Goal: Information Seeking & Learning: Learn about a topic

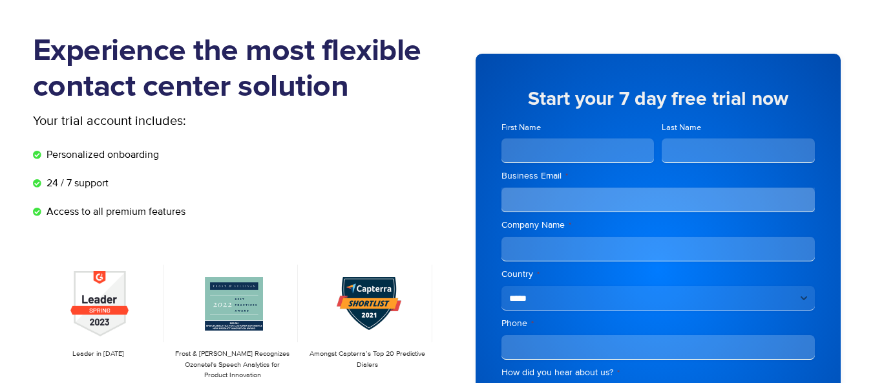
scroll to position [68, 6]
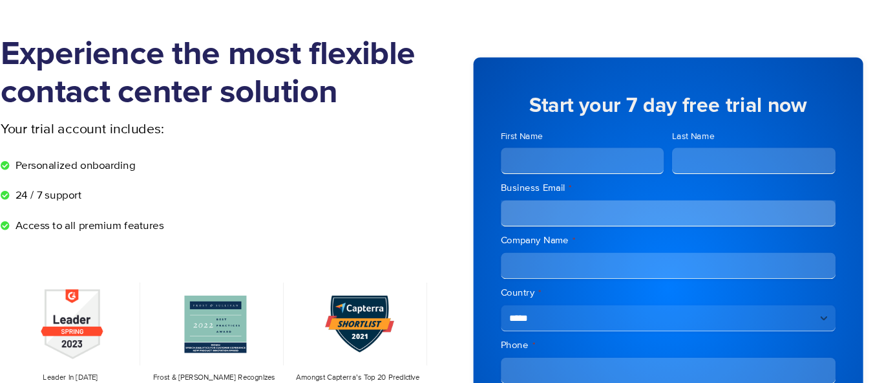
click at [573, 138] on input "First Name" at bounding box center [572, 150] width 153 height 25
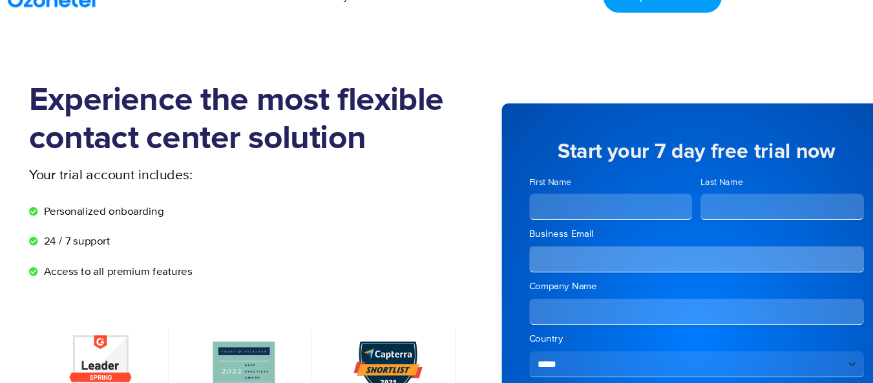
scroll to position [0, 0]
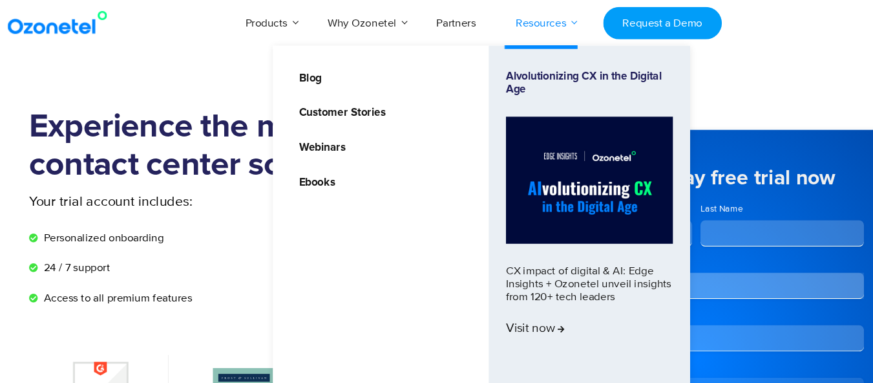
click at [534, 27] on link "Resources" at bounding box center [512, 21] width 85 height 43
click at [298, 71] on link "Blog" at bounding box center [293, 73] width 32 height 16
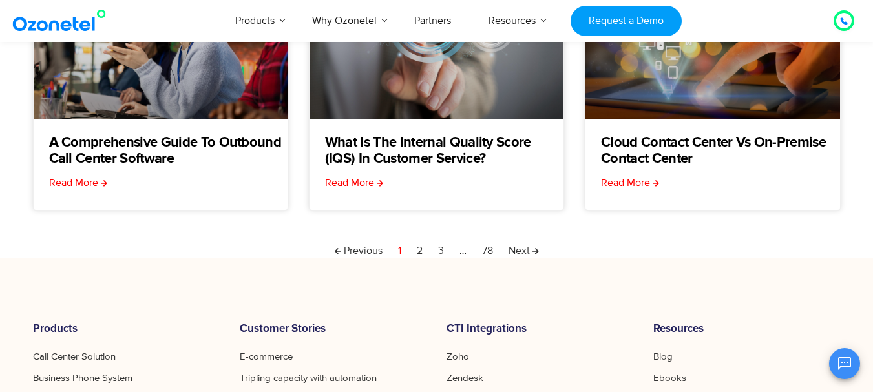
scroll to position [523, 0]
click at [415, 252] on nav "Previous Page 1 Page 2 Page 3 … Page 78 Next" at bounding box center [437, 252] width 808 height 16
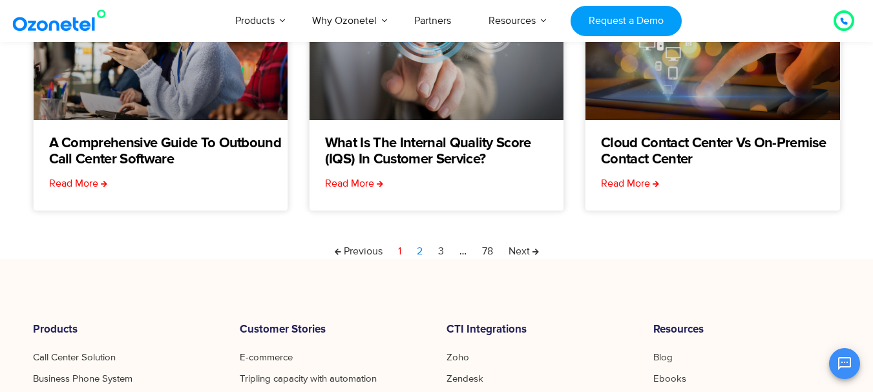
click at [417, 253] on link "Page 2" at bounding box center [420, 252] width 6 height 16
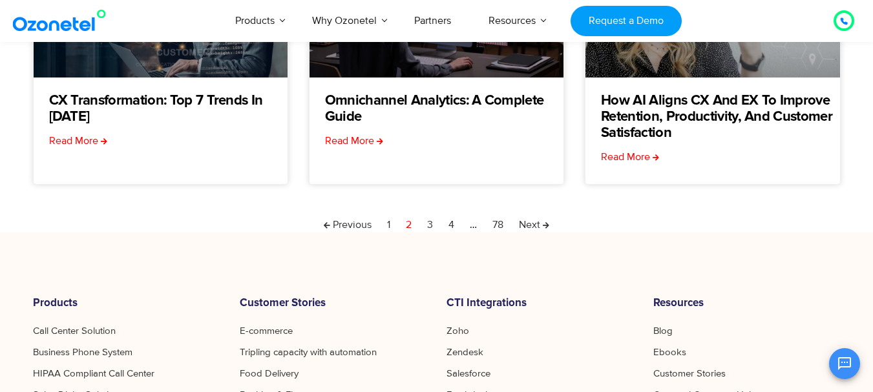
scroll to position [565, 0]
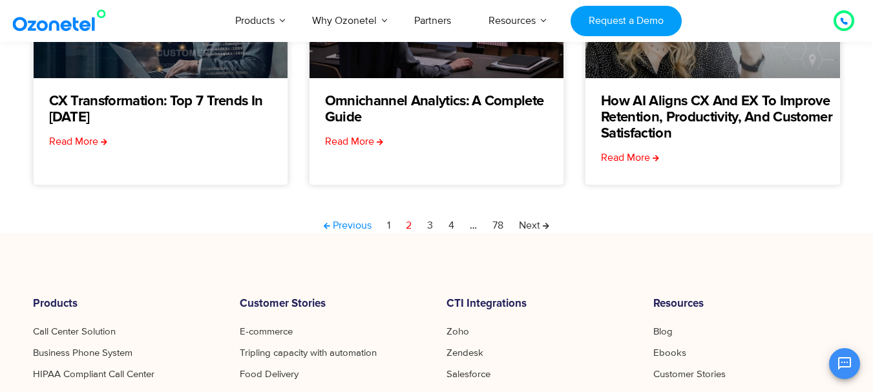
click at [355, 223] on link "Previous" at bounding box center [348, 226] width 48 height 16
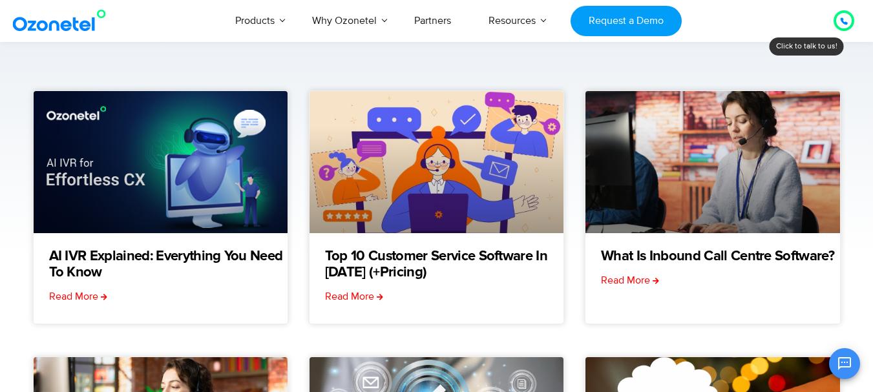
scroll to position [143, 0]
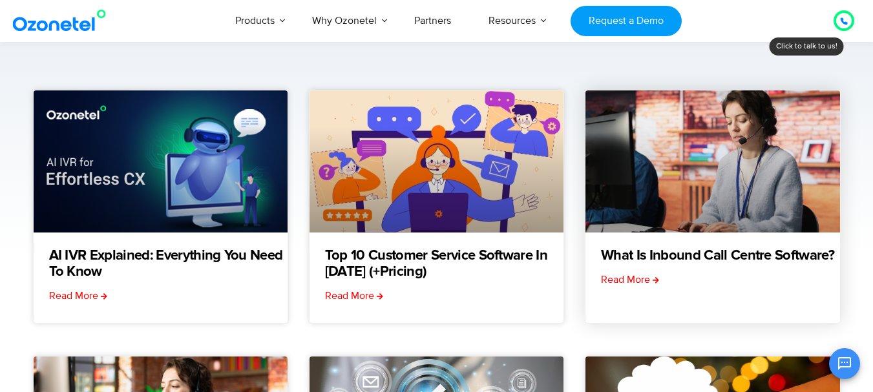
click at [677, 241] on div "What Is Inbound Call Centre Software? Read More" at bounding box center [712, 207] width 255 height 234
click at [675, 252] on link "What Is Inbound Call Centre Software?" at bounding box center [717, 256] width 233 height 16
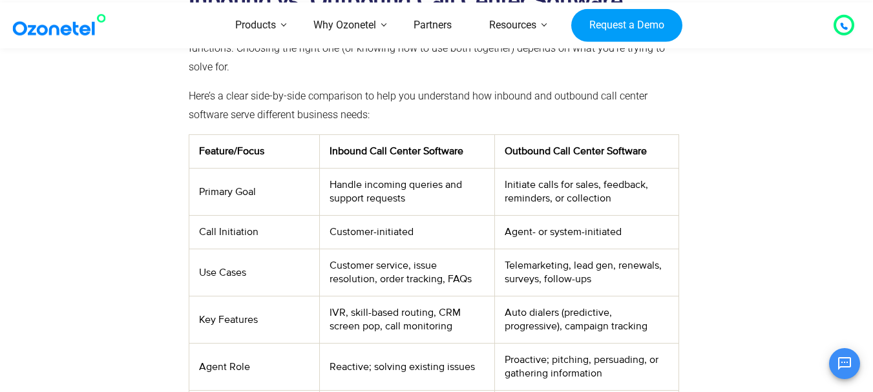
scroll to position [671, 0]
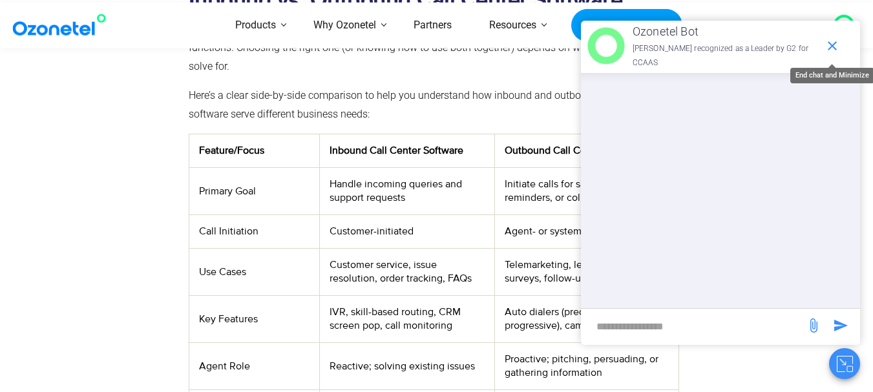
click at [827, 43] on icon "end chat or minimize" at bounding box center [833, 46] width 16 height 16
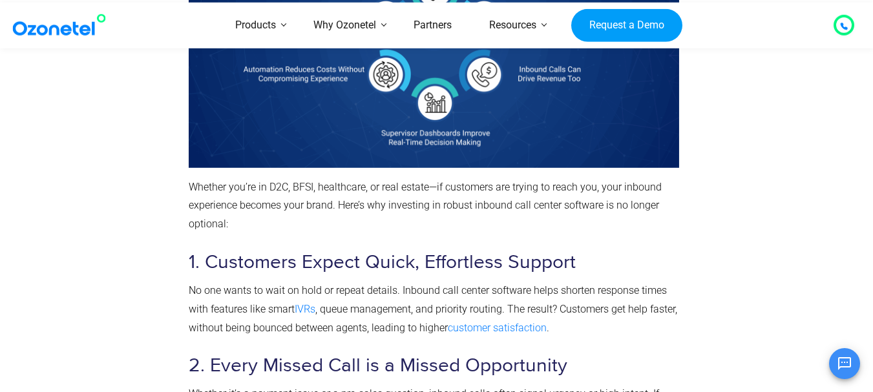
scroll to position [1401, 0]
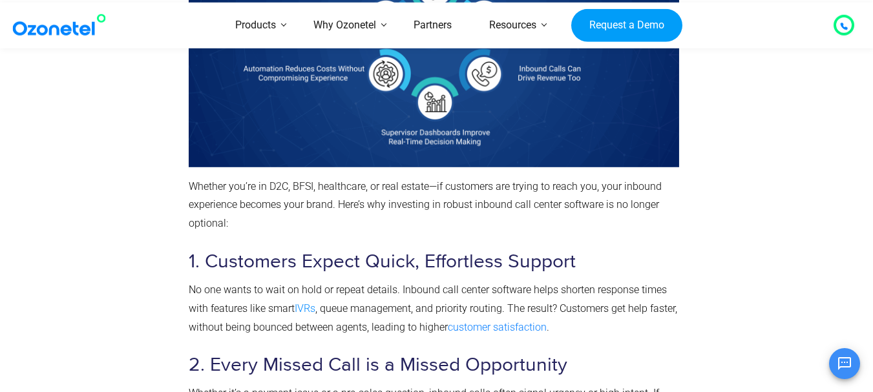
click at [301, 308] on link "IVRs" at bounding box center [305, 309] width 21 height 12
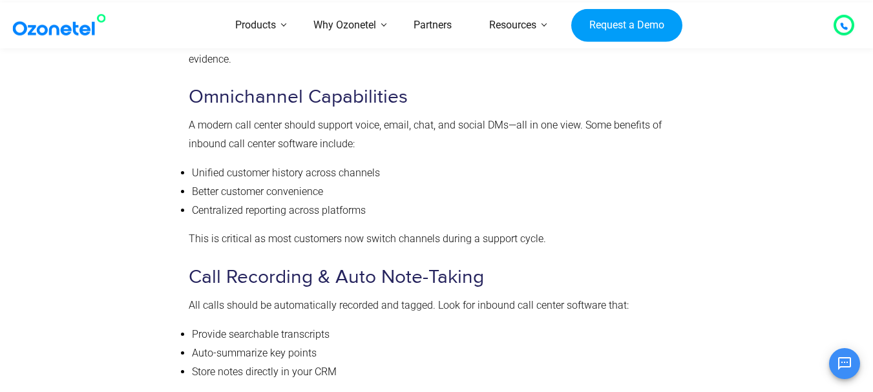
scroll to position [3929, 0]
click at [340, 270] on h3 "Call Recording & Auto Note-Taking" at bounding box center [434, 278] width 491 height 25
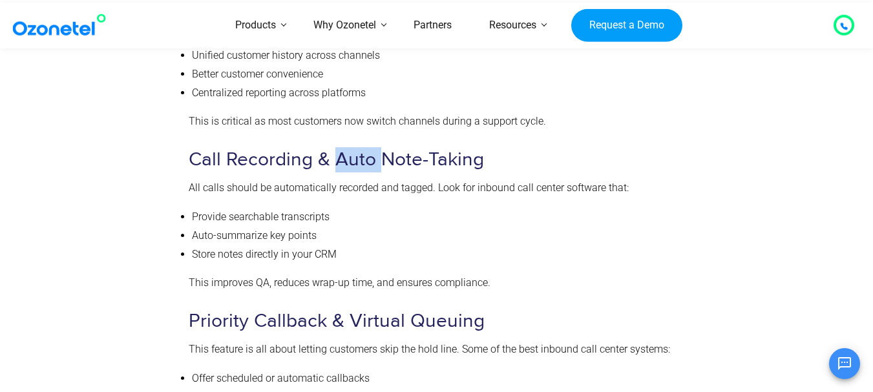
scroll to position [4115, 0]
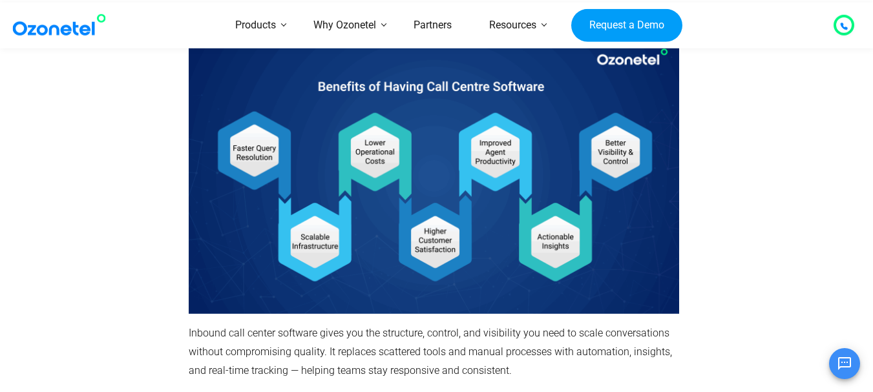
scroll to position [4566, 0]
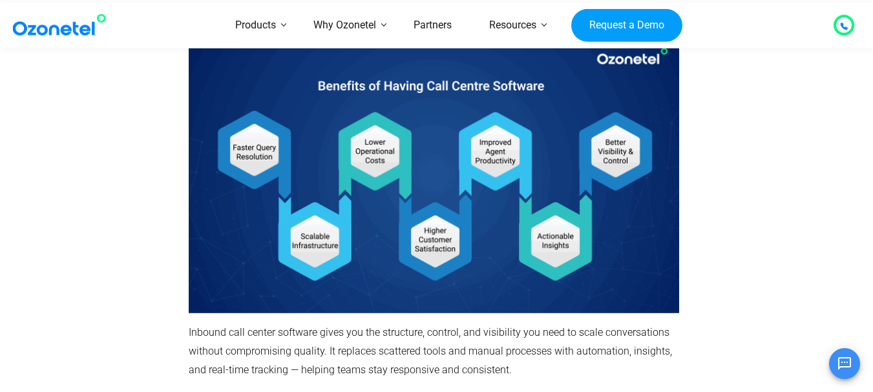
click at [298, 262] on img at bounding box center [434, 175] width 491 height 276
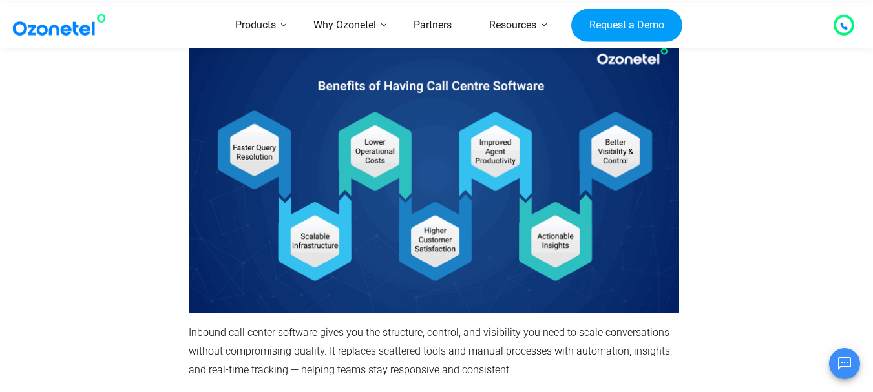
click at [298, 262] on img at bounding box center [434, 175] width 491 height 276
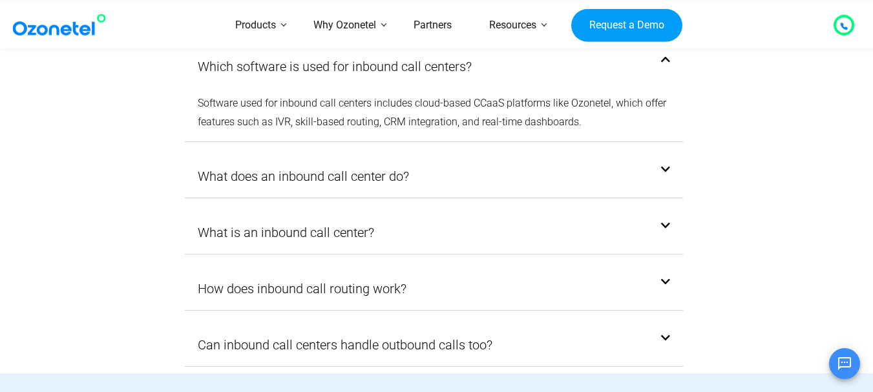
scroll to position [8689, 0]
click at [666, 168] on div "What does an inbound call center do?" at bounding box center [434, 175] width 499 height 43
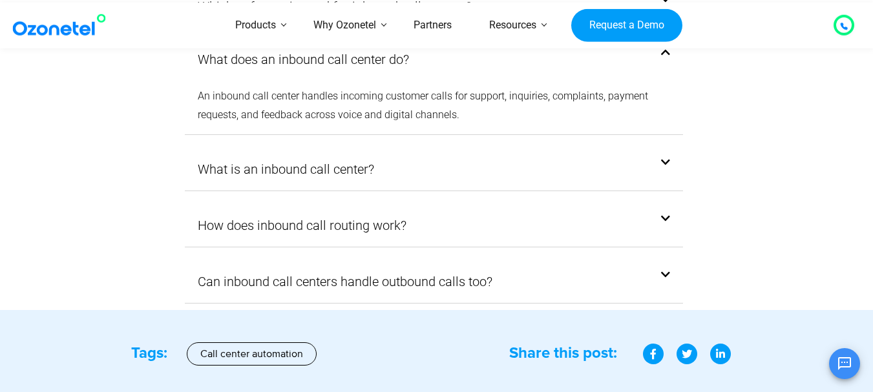
scroll to position [8752, 0]
click at [668, 162] on div "What is an inbound call center?" at bounding box center [434, 168] width 499 height 43
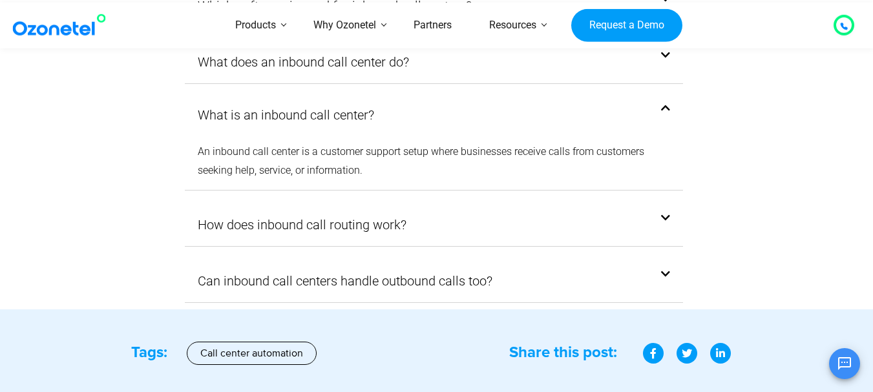
click at [674, 225] on div "How does inbound call routing work?" at bounding box center [434, 225] width 499 height 43
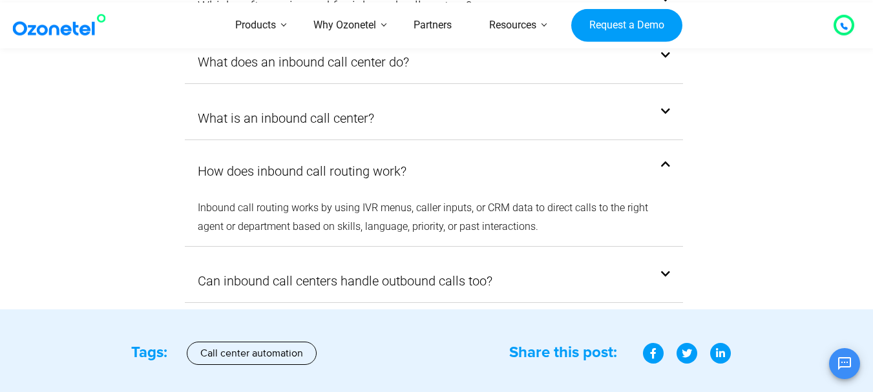
click at [672, 279] on div "Can inbound call centers handle outbound calls too?" at bounding box center [434, 281] width 499 height 43
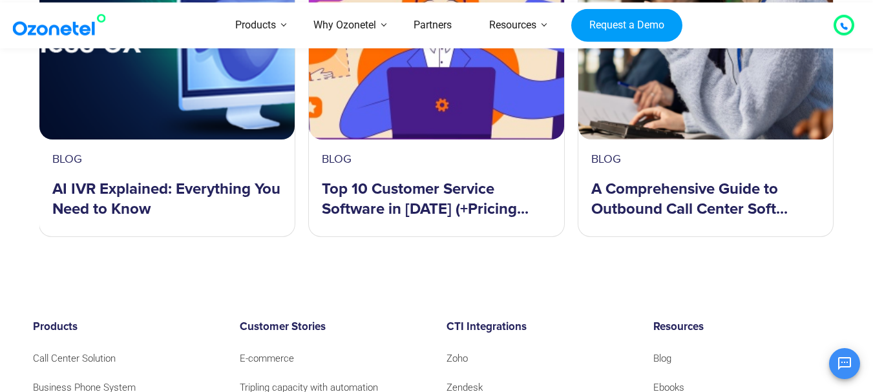
scroll to position [9341, 0]
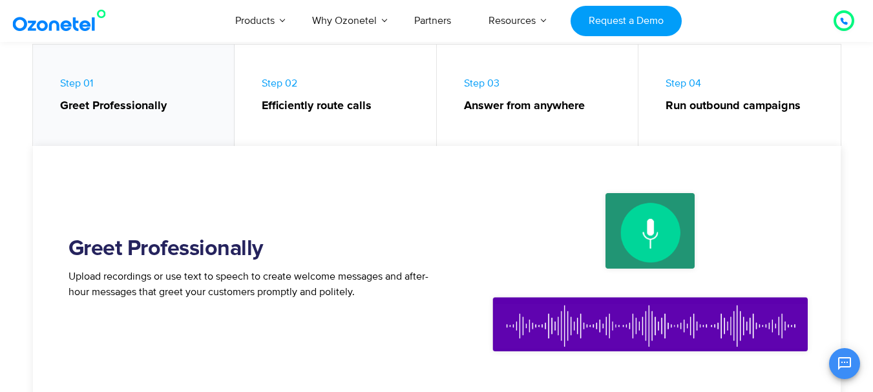
scroll to position [694, 0]
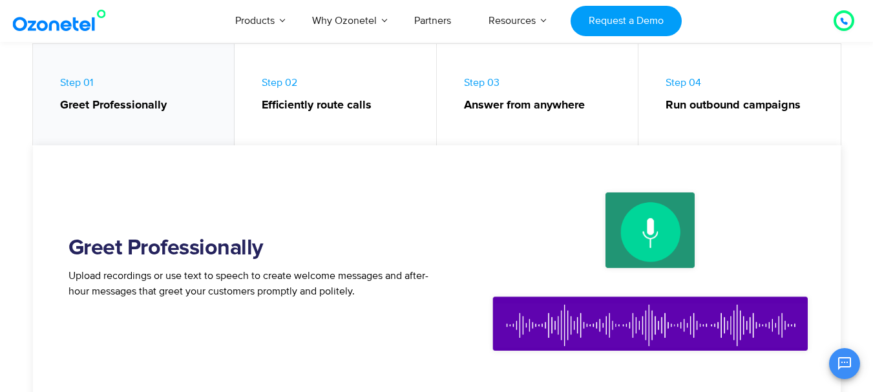
click at [647, 257] on img at bounding box center [650, 272] width 349 height 213
click at [646, 235] on img at bounding box center [650, 272] width 349 height 213
click at [555, 326] on img at bounding box center [650, 272] width 349 height 213
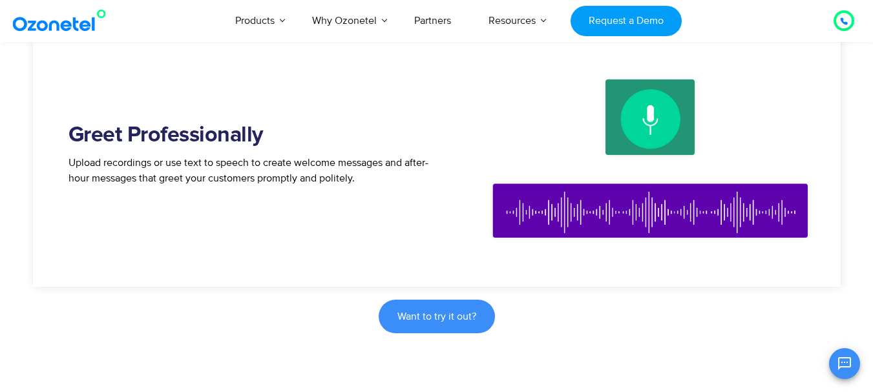
scroll to position [808, 0]
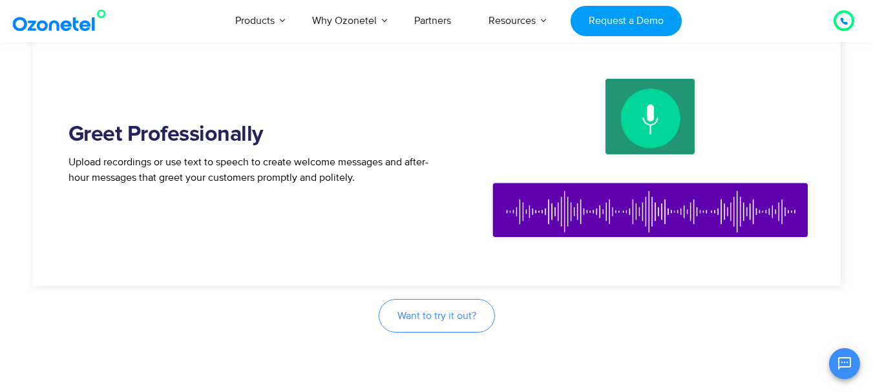
click at [430, 315] on span "Want to try it out?" at bounding box center [437, 316] width 79 height 10
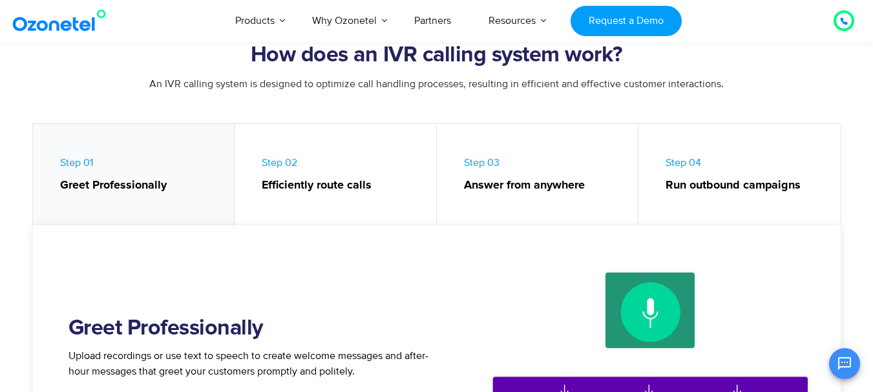
scroll to position [602, 0]
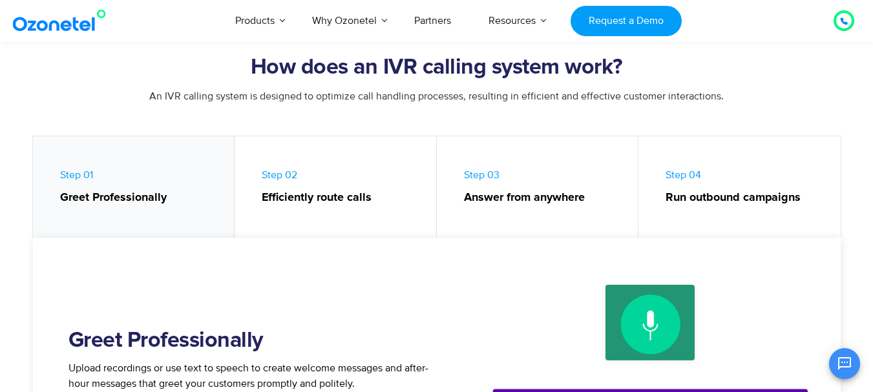
click at [76, 172] on span "Step 01 Greet Professionally" at bounding box center [141, 188] width 162 height 38
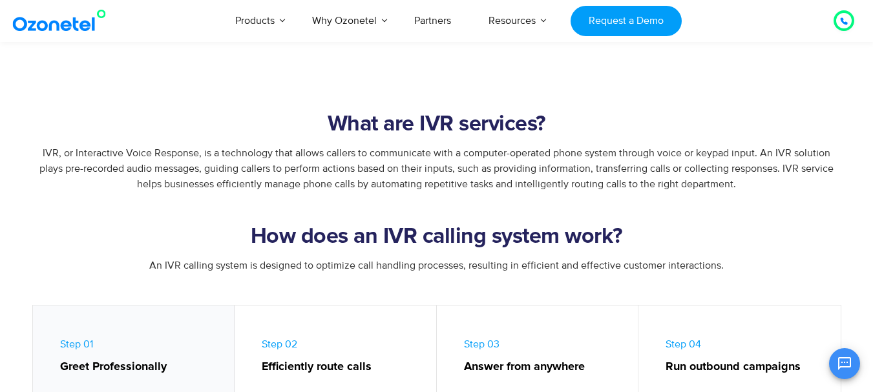
scroll to position [433, 0]
